Goal: Task Accomplishment & Management: Manage account settings

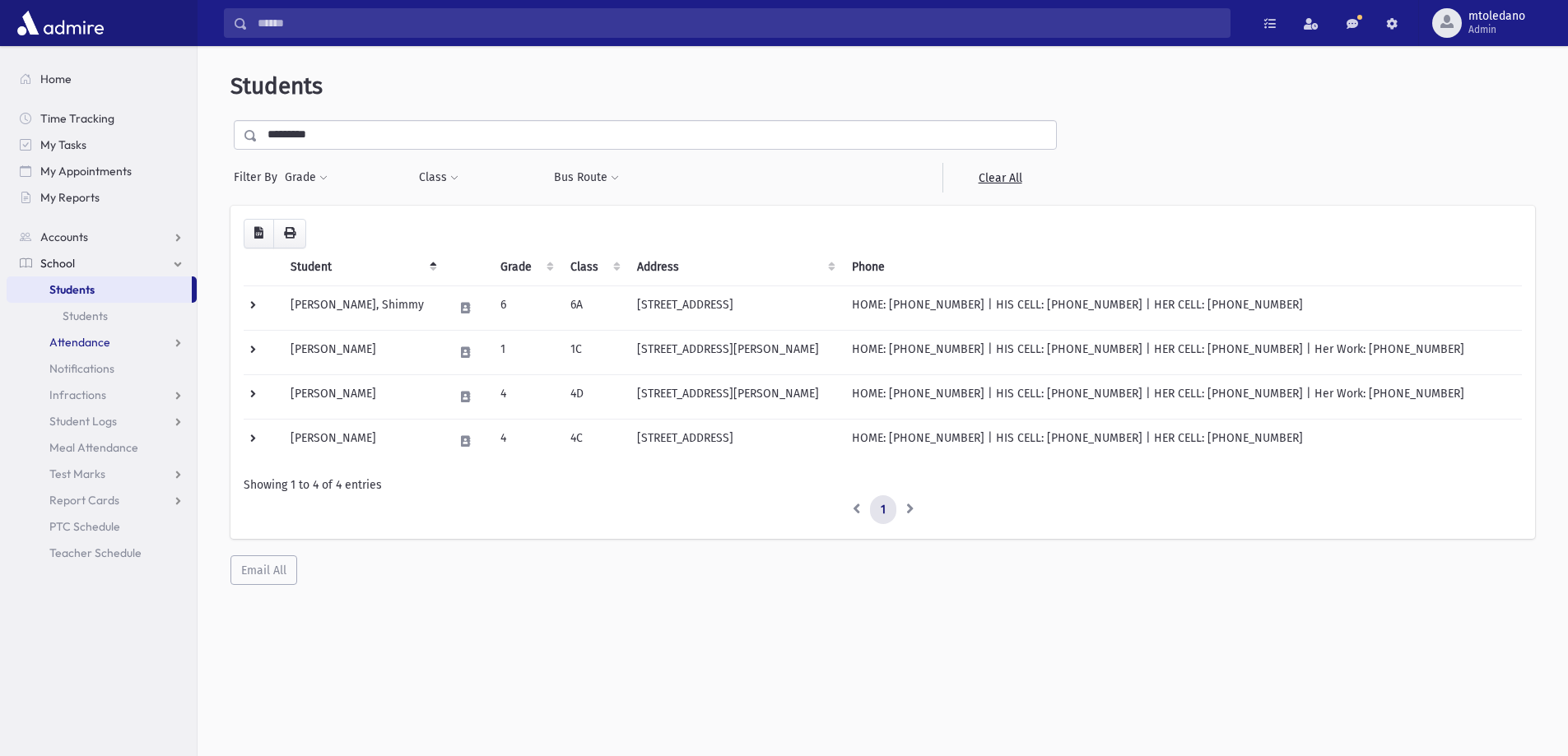
click at [84, 338] on span "Attendance" at bounding box center [79, 341] width 61 height 15
click at [77, 366] on span "Entry" at bounding box center [76, 368] width 28 height 15
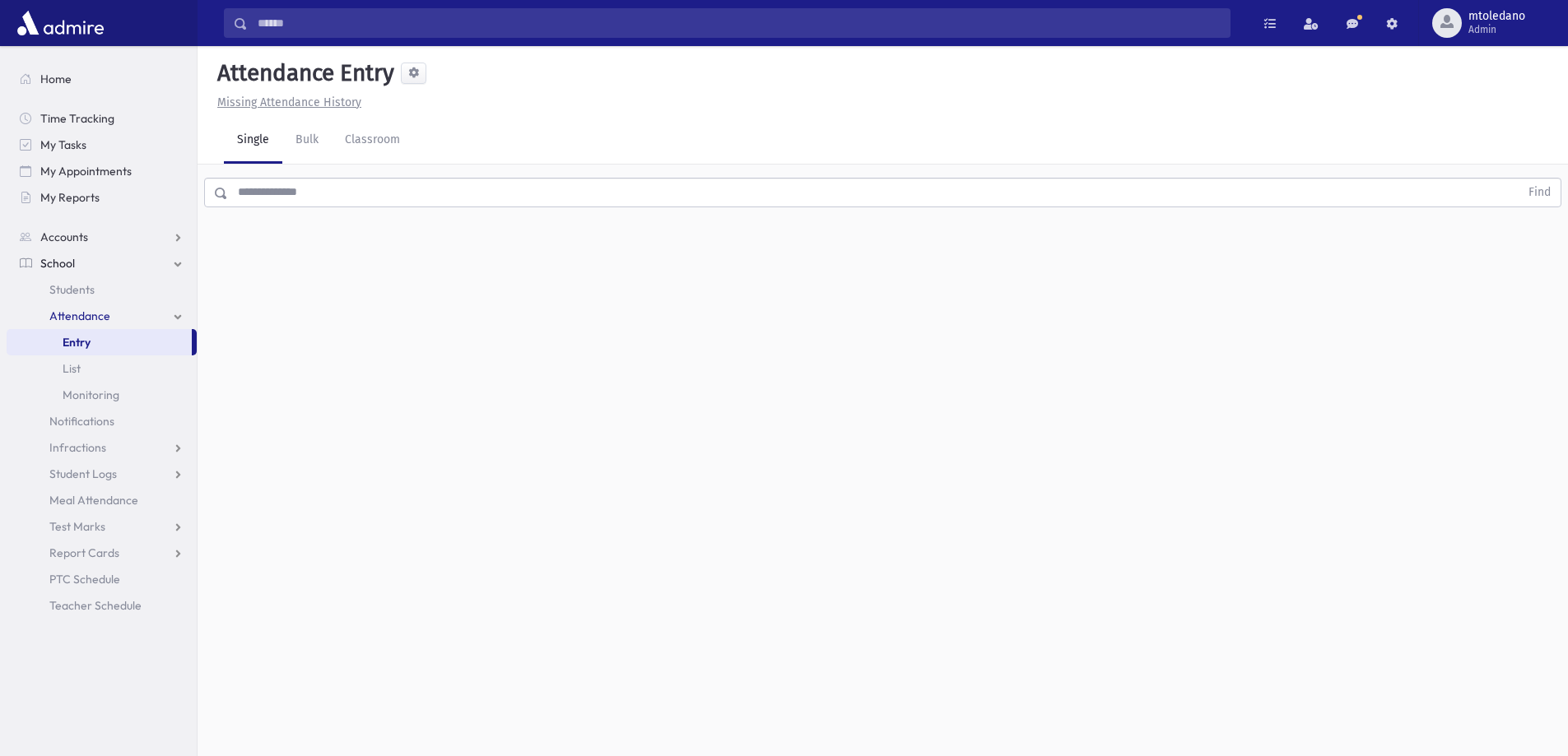
click at [346, 174] on div "Find" at bounding box center [882, 189] width 1371 height 49
click at [329, 191] on input "text" at bounding box center [873, 192] width 1291 height 30
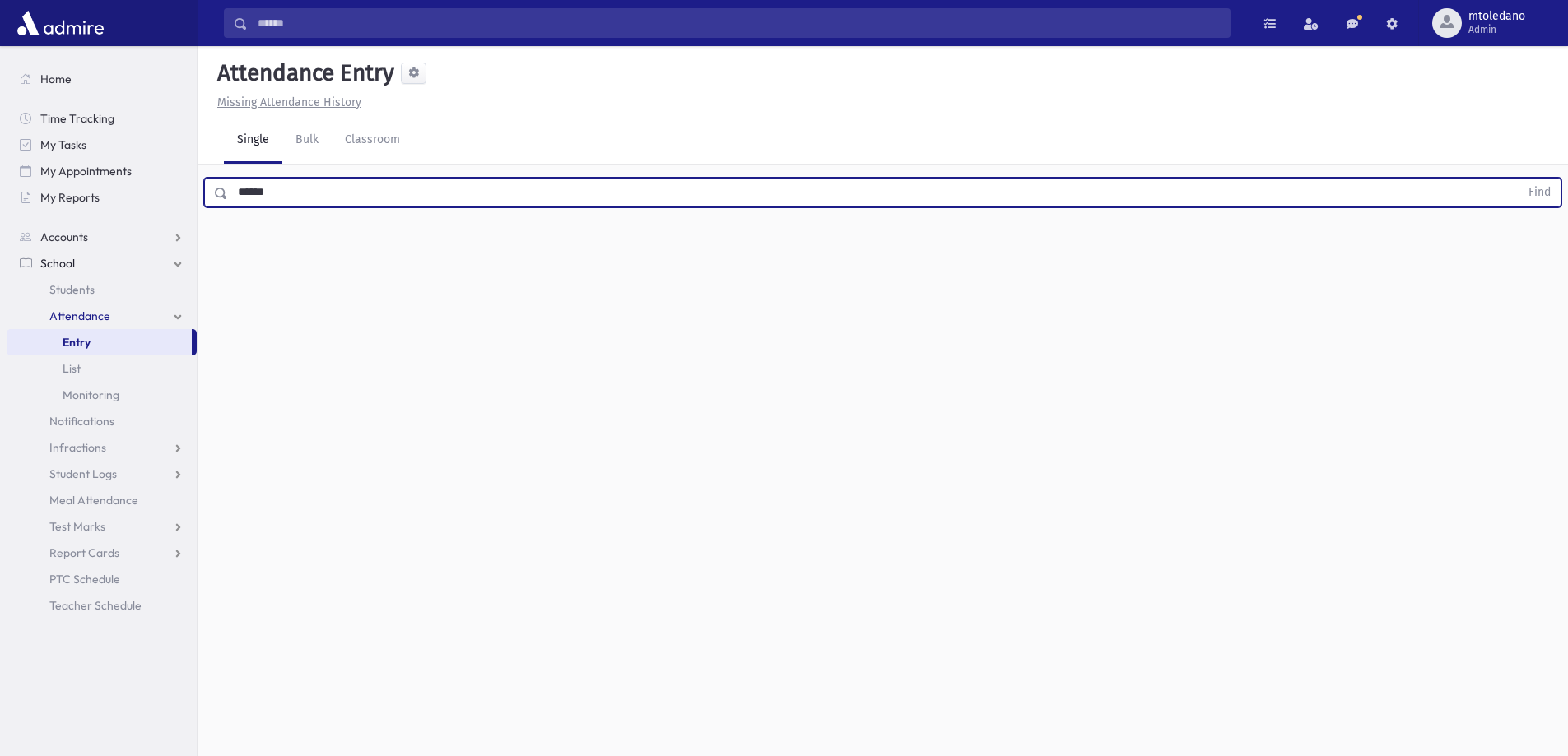
click at [1519, 179] on button "Find" at bounding box center [1539, 192] width 42 height 28
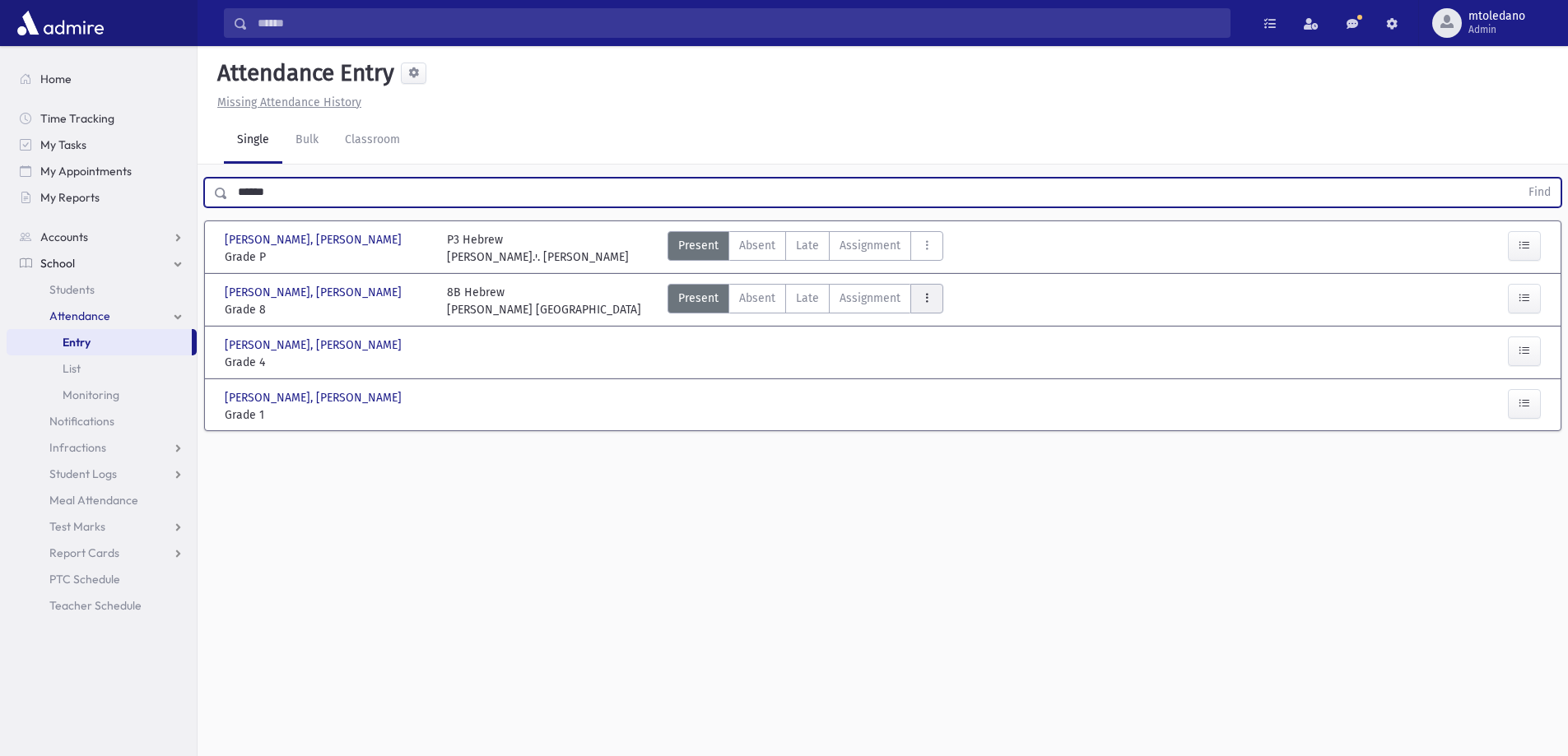
click at [932, 302] on button "AttTypes" at bounding box center [927, 299] width 33 height 30
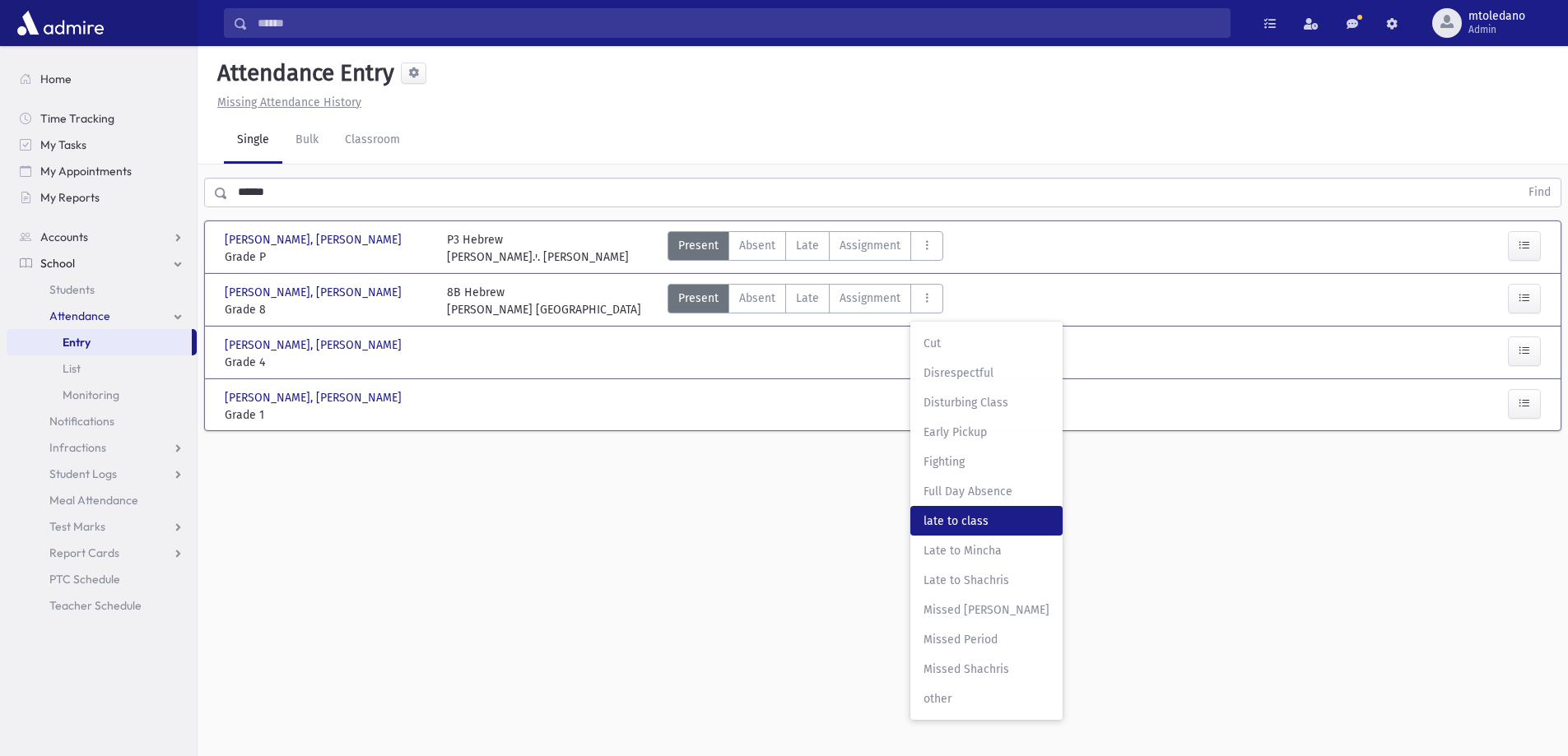
click at [977, 509] on class"] "late to class late to class" at bounding box center [986, 520] width 152 height 30
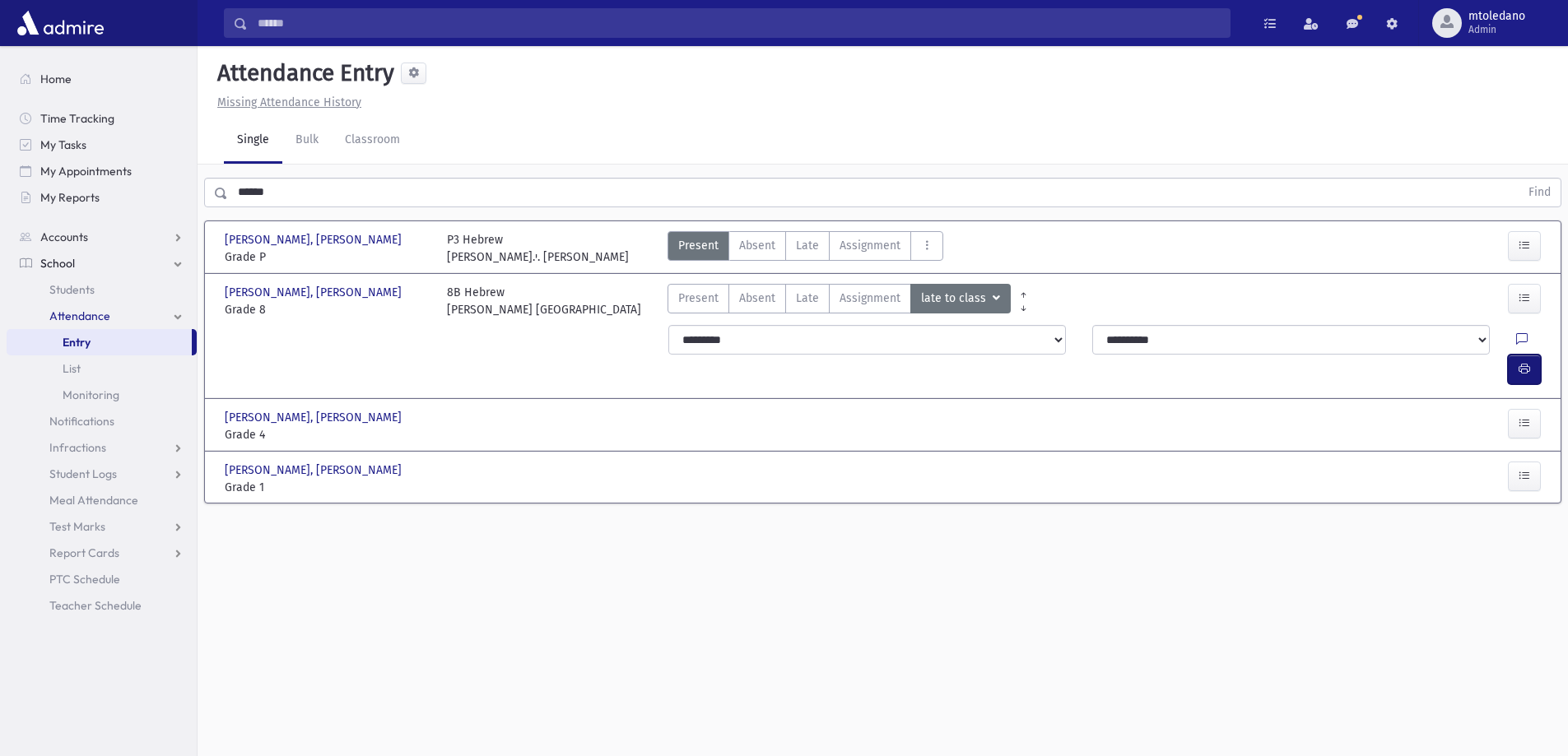
click at [1519, 362] on icon "button" at bounding box center [1524, 368] width 12 height 14
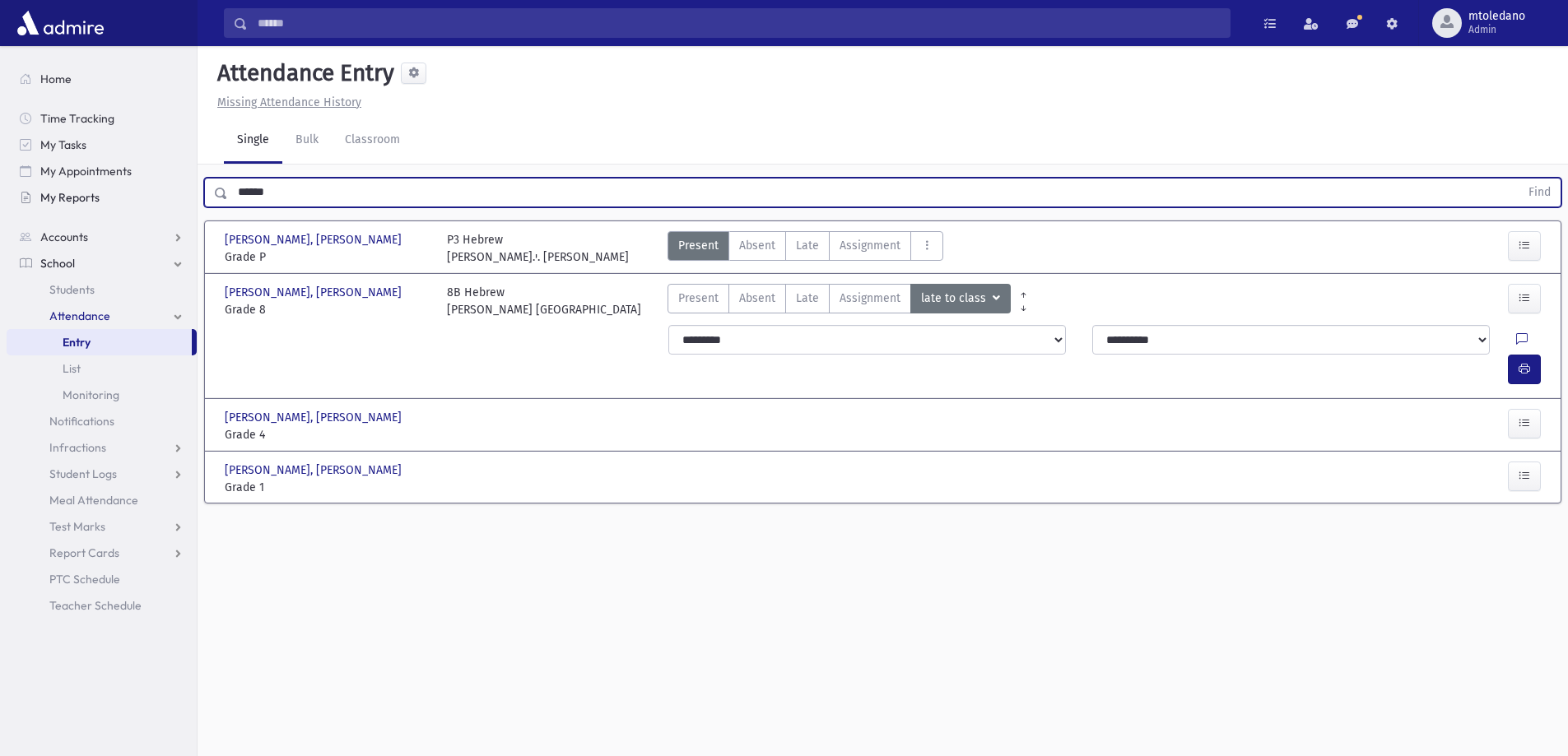
drag, startPoint x: 297, startPoint y: 191, endPoint x: 27, endPoint y: 185, distance: 270.1
click at [35, 189] on div "Search Results All Accounts" at bounding box center [784, 396] width 1568 height 793
type input "*********"
click at [1519, 179] on button "Find" at bounding box center [1539, 192] width 42 height 28
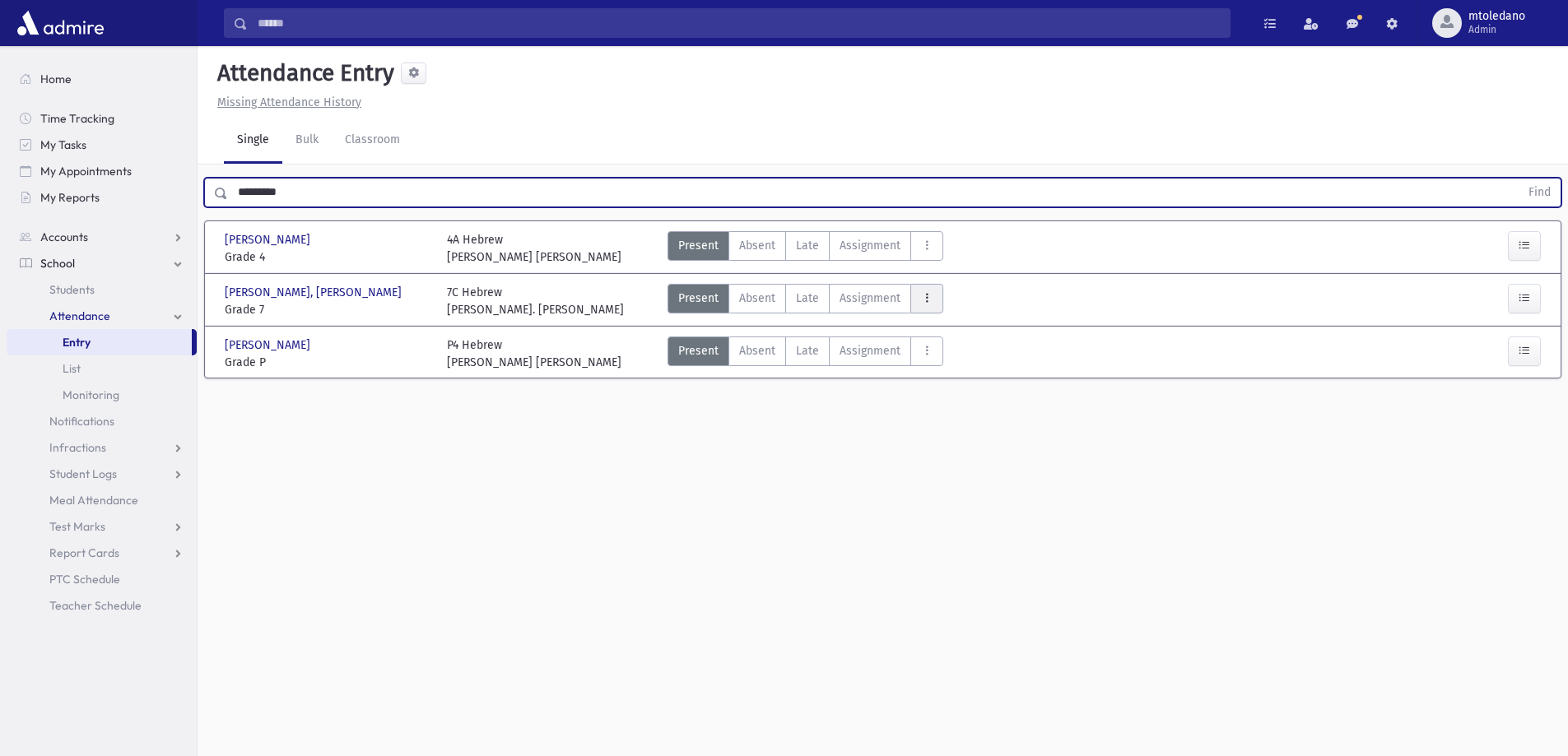
click at [936, 298] on button "AttTypes" at bounding box center [927, 299] width 33 height 30
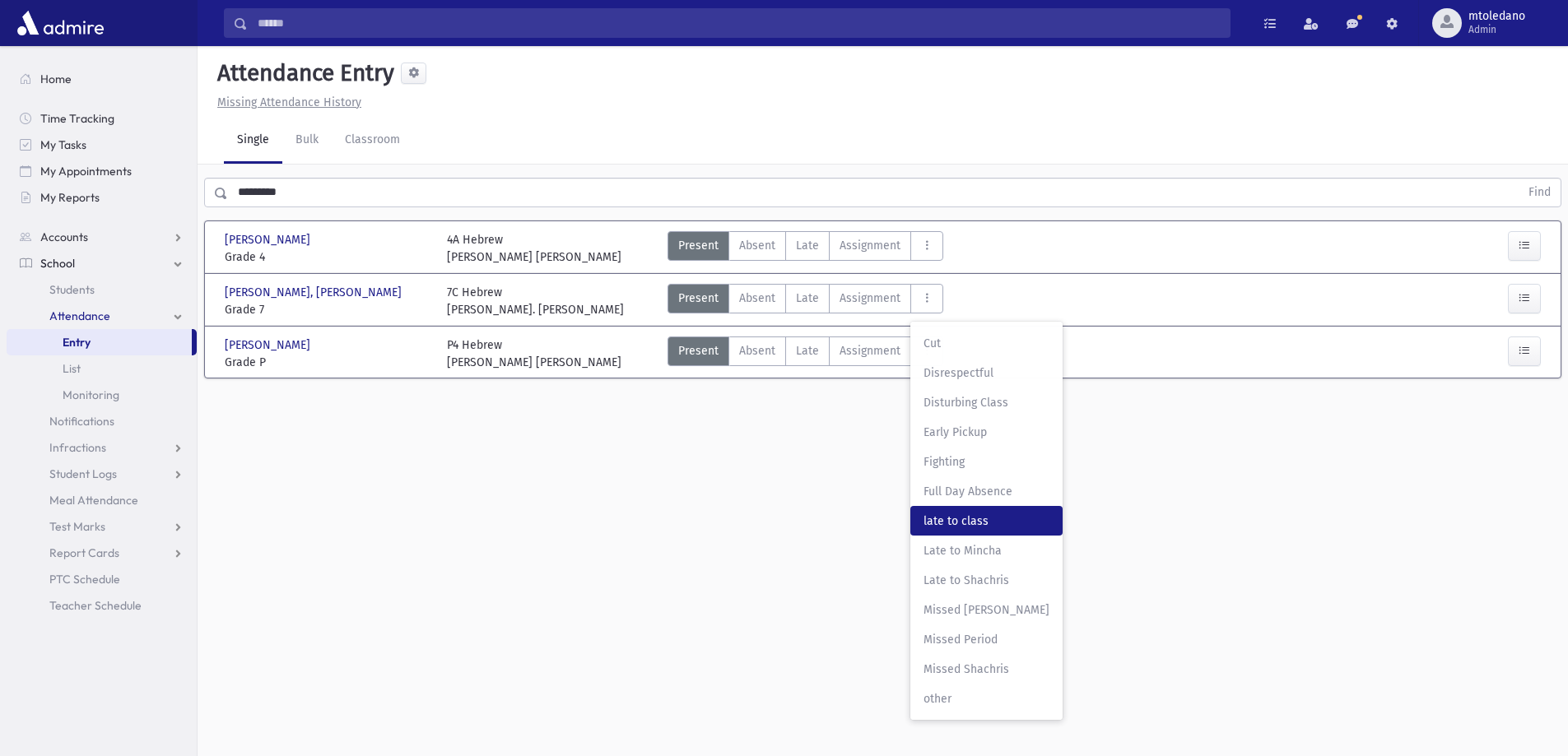
click at [1009, 523] on span "late to class" at bounding box center [987, 521] width 126 height 17
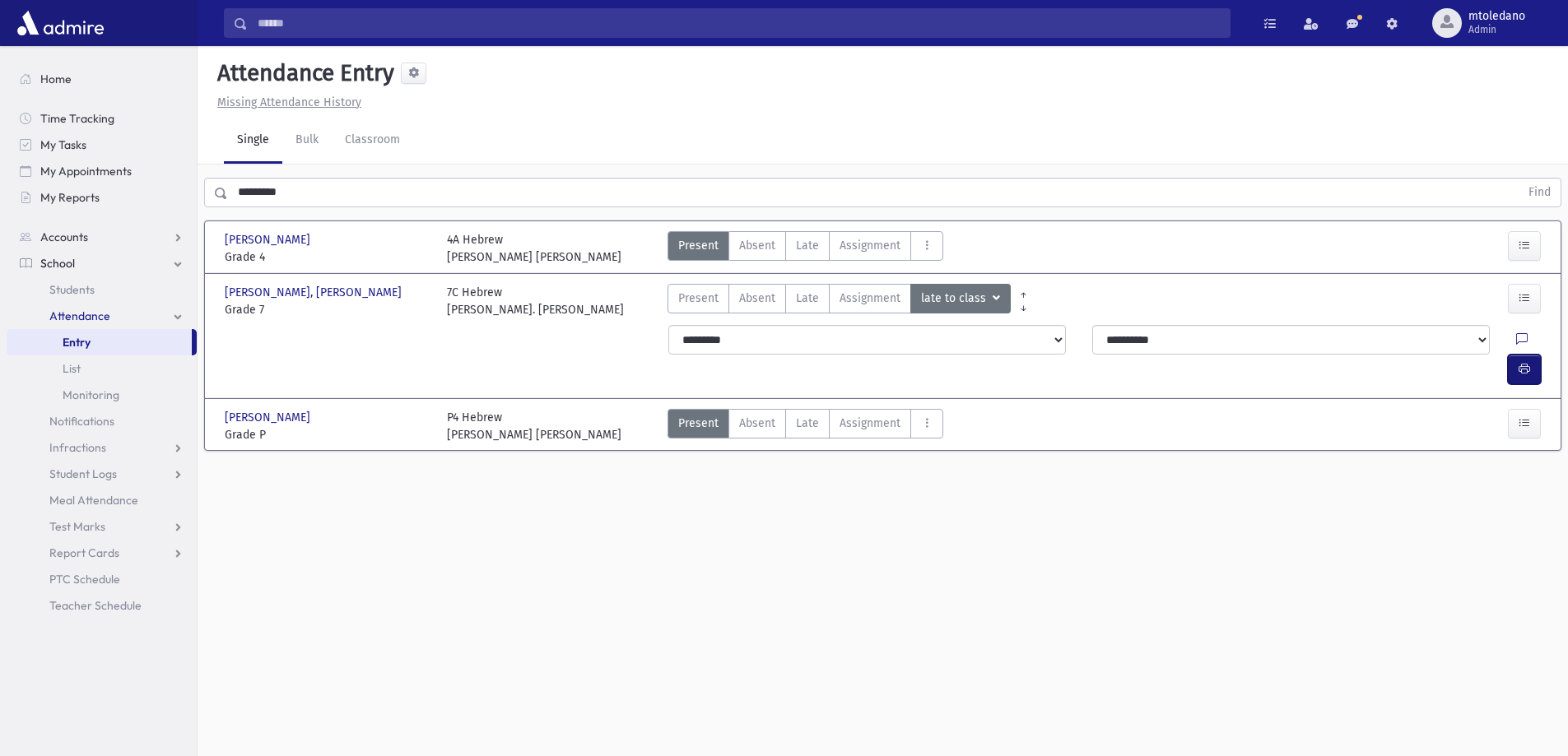
click at [1519, 362] on icon "button" at bounding box center [1524, 368] width 12 height 14
click at [64, 291] on span "Students" at bounding box center [72, 289] width 45 height 15
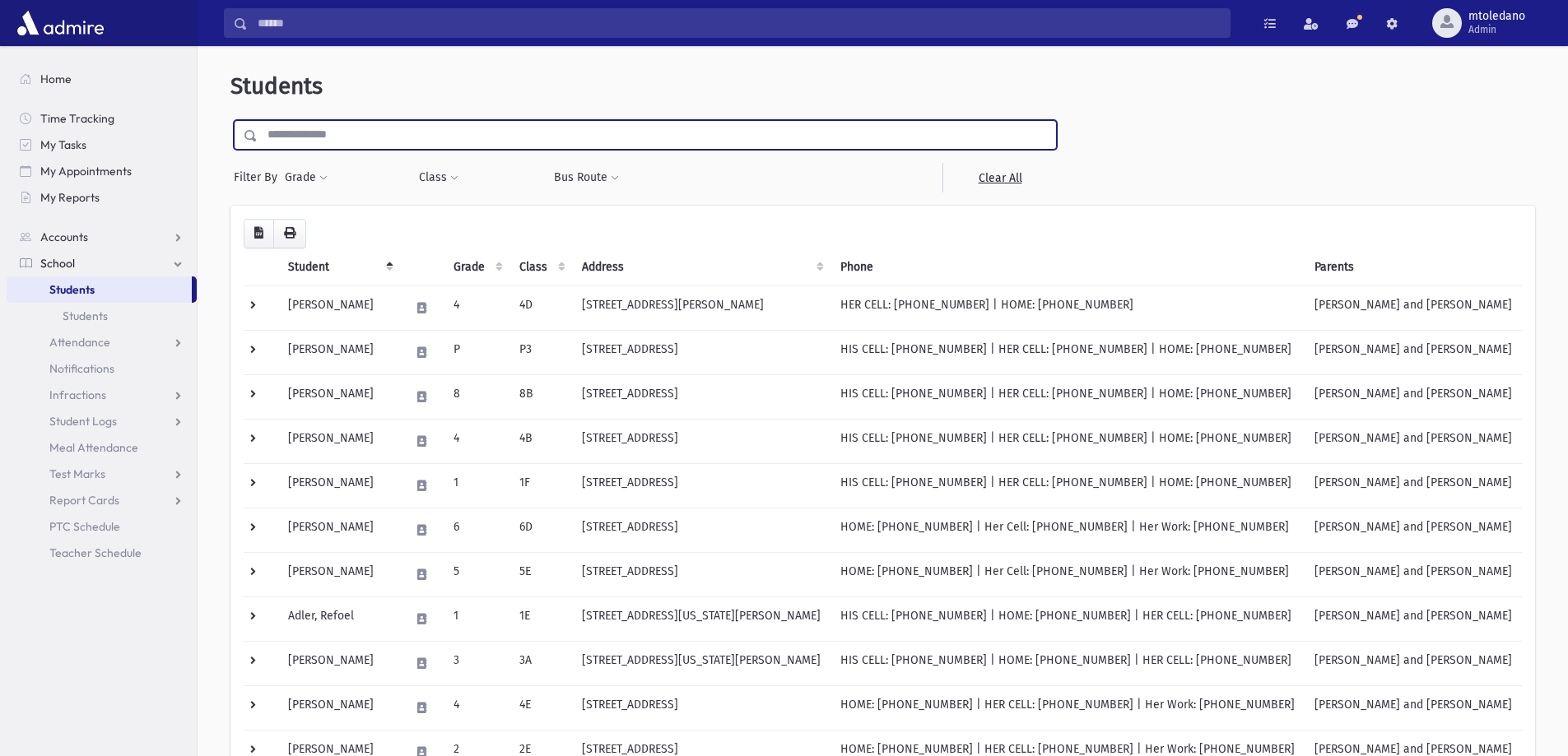
click at [321, 138] on input "text" at bounding box center [656, 134] width 798 height 30
type input "*****"
click at [230, 120] on input "submit" at bounding box center [253, 131] width 46 height 22
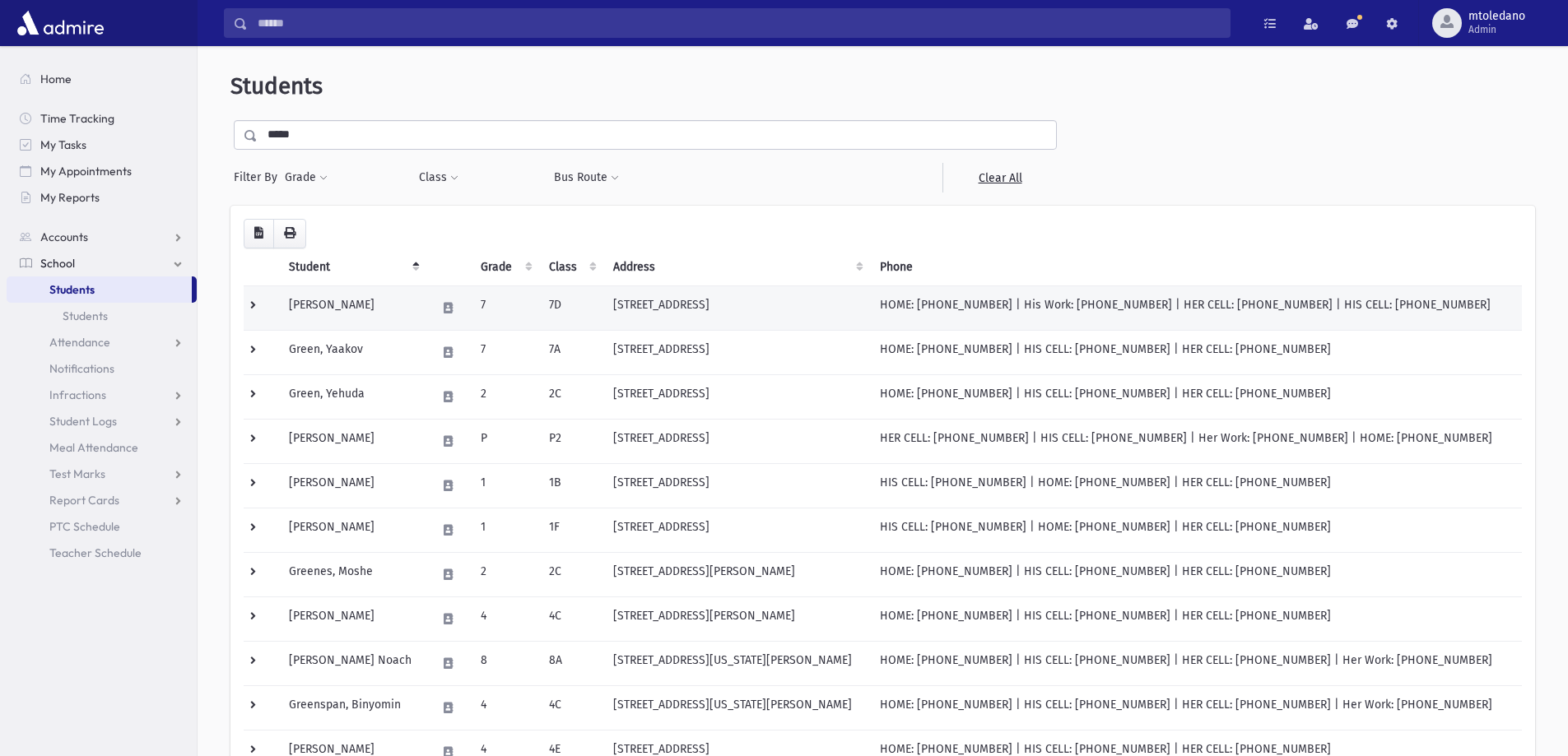
click at [378, 286] on td "Green, Hillel Chaim" at bounding box center [351, 307] width 146 height 44
click at [370, 304] on td "Green, Hillel Chaim" at bounding box center [351, 307] width 146 height 44
